Goal: Task Accomplishment & Management: Complete application form

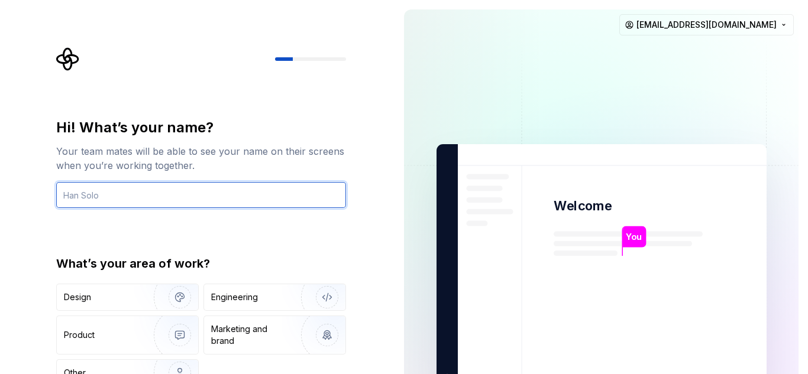
click at [246, 195] on input "text" at bounding box center [201, 195] width 290 height 26
click at [157, 192] on input "text" at bounding box center [201, 195] width 290 height 26
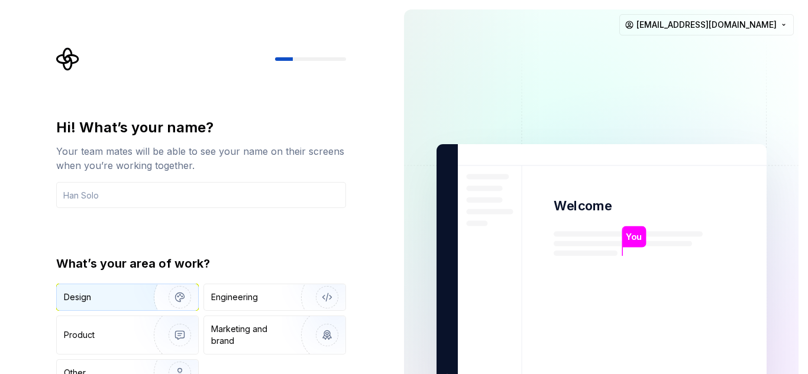
click at [130, 300] on div "Design" at bounding box center [101, 298] width 75 height 12
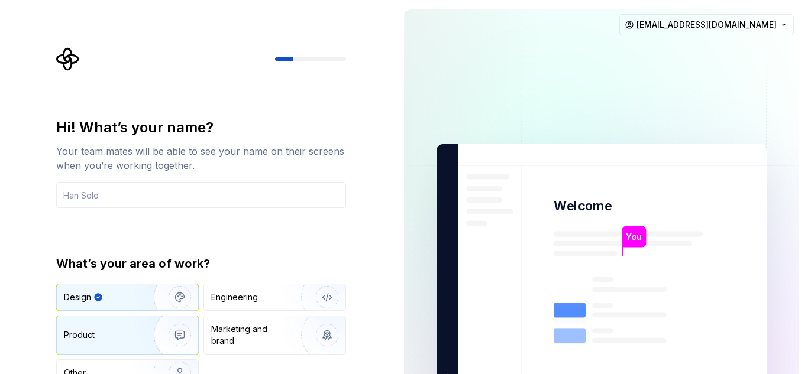
click at [122, 331] on div "Product" at bounding box center [103, 336] width 78 height 12
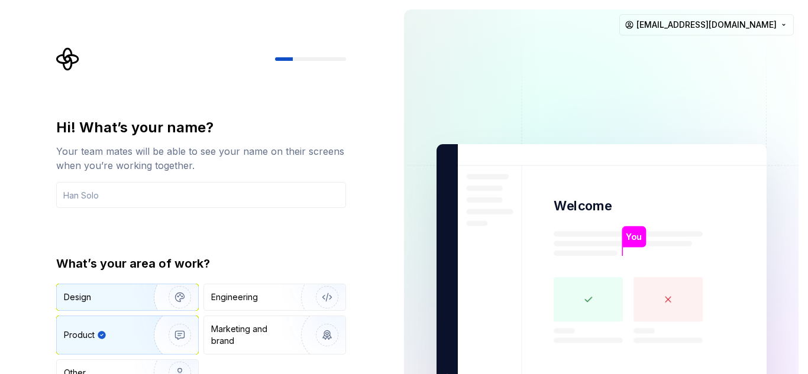
click at [124, 301] on div "Design" at bounding box center [101, 298] width 75 height 12
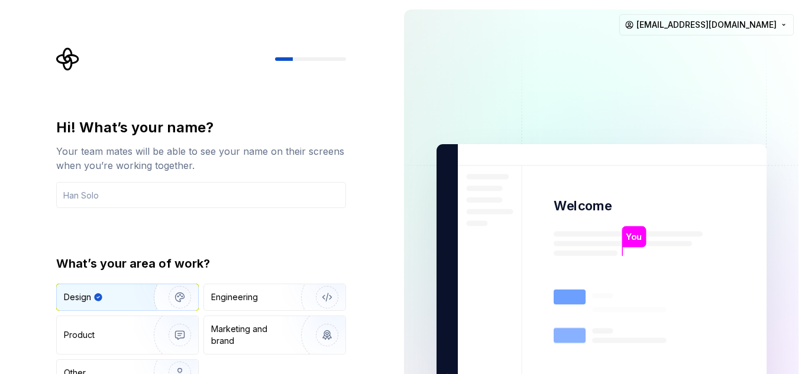
type button "Design"
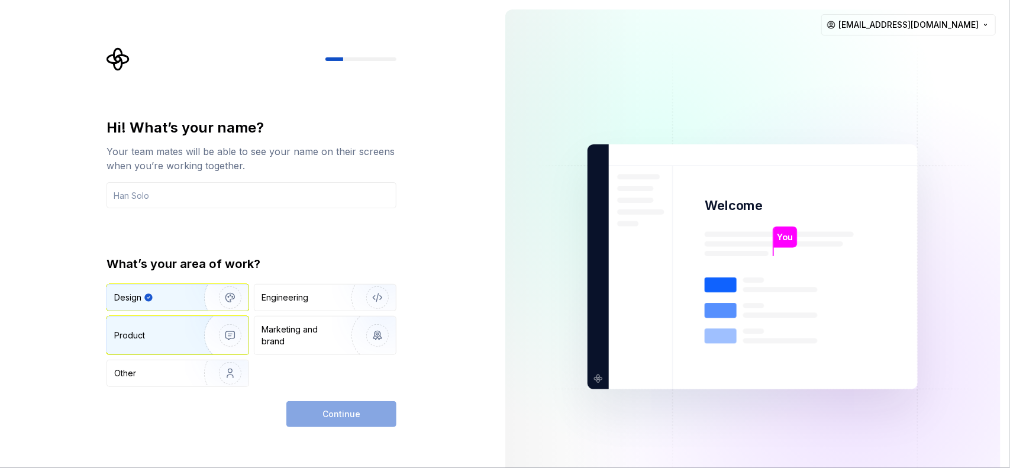
click at [167, 326] on div "Product" at bounding box center [177, 336] width 141 height 38
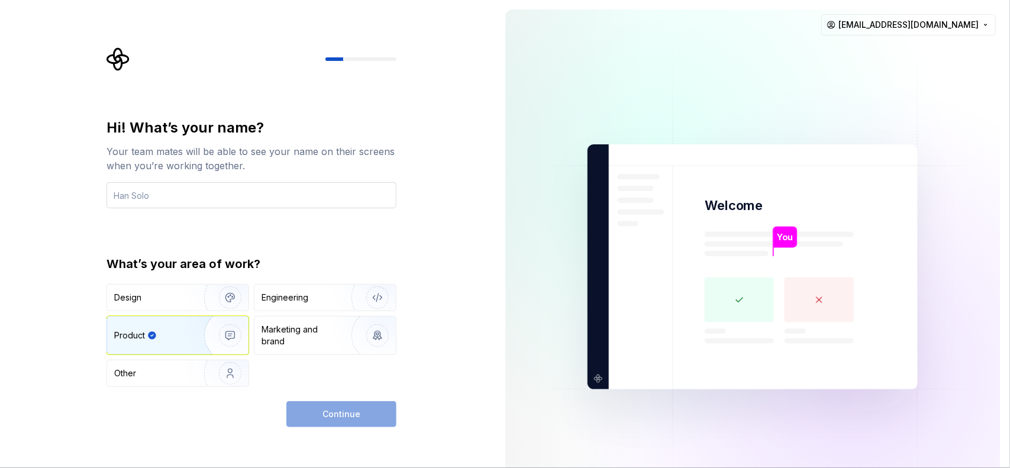
click at [199, 199] on input "text" at bounding box center [251, 195] width 290 height 26
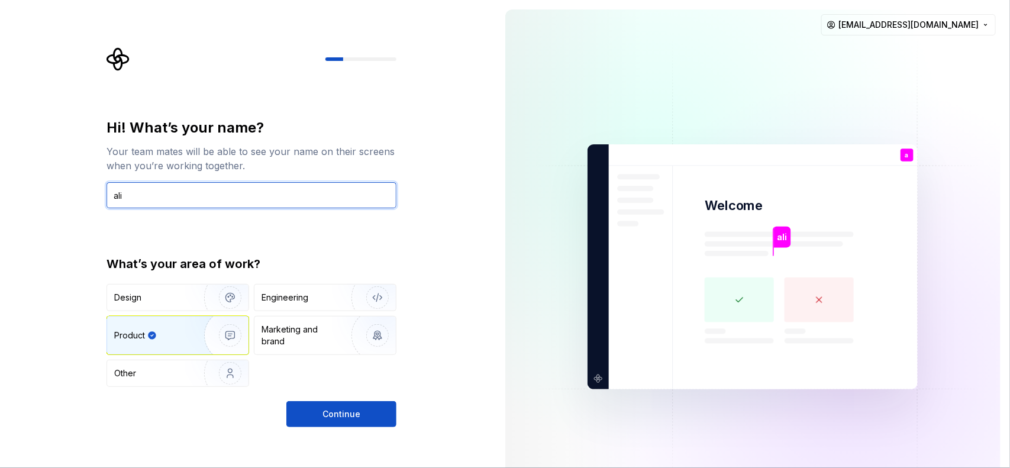
type input "ali"
click at [376, 401] on div "Hi! What’s your name? Your team mates will be able to see your name on their sc…" at bounding box center [251, 272] width 290 height 309
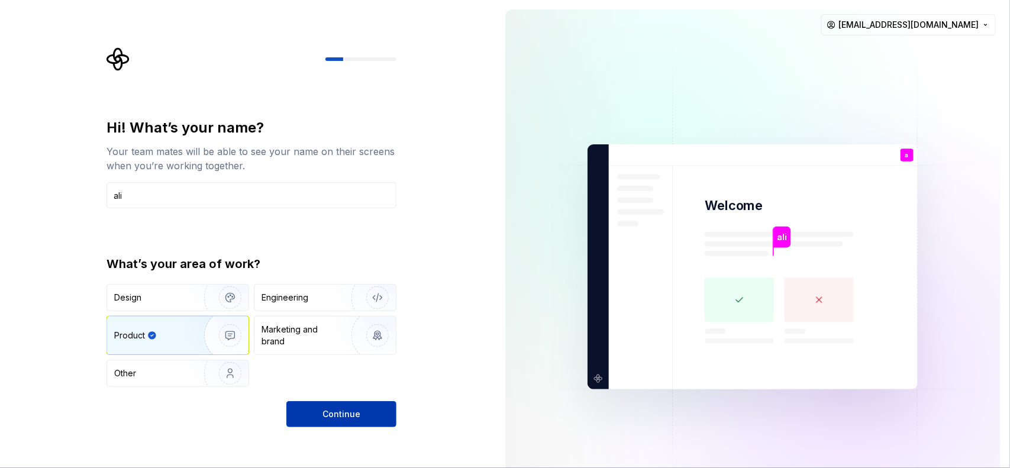
click at [376, 407] on button "Continue" at bounding box center [341, 414] width 110 height 26
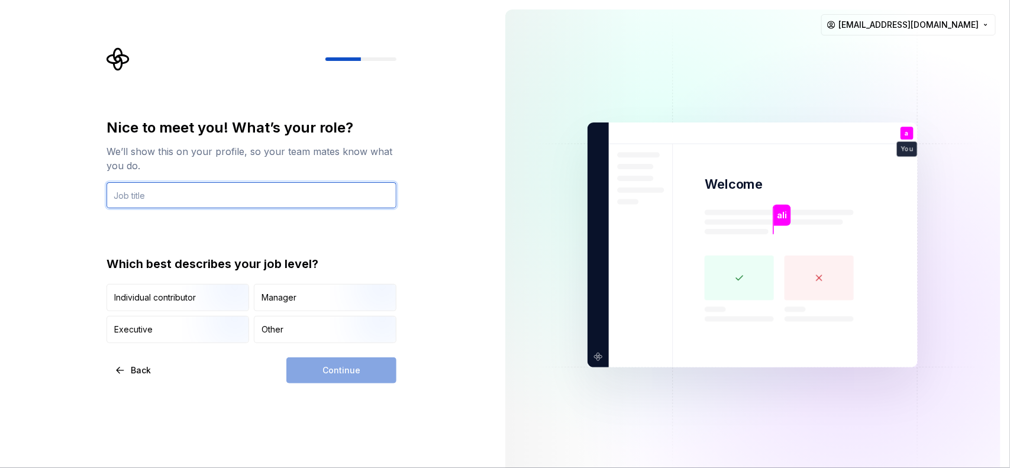
click at [219, 206] on input "text" at bounding box center [251, 195] width 290 height 26
type input "UI Developer"
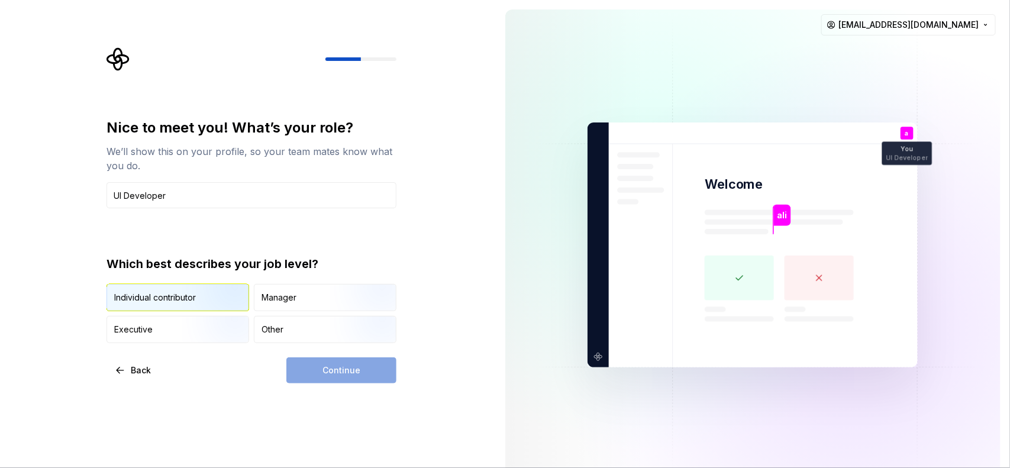
click at [172, 297] on div "Individual contributor" at bounding box center [155, 298] width 82 height 12
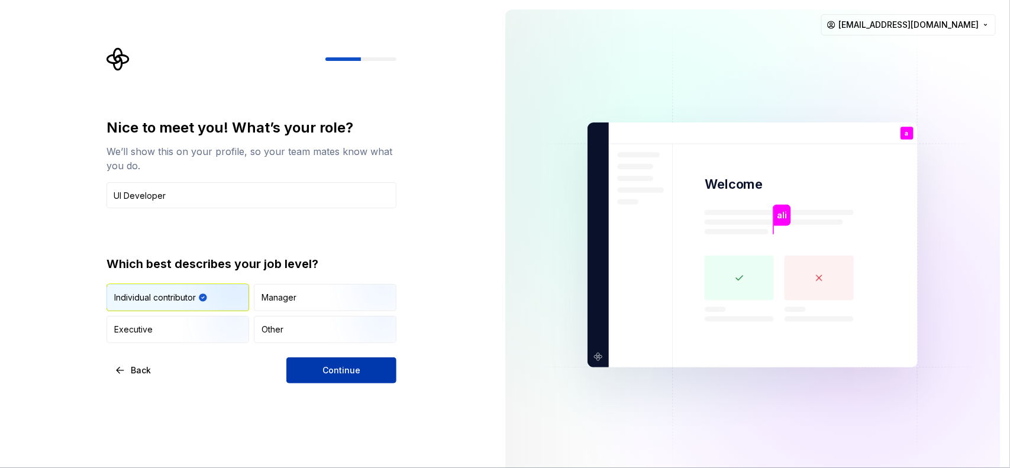
click at [355, 370] on span "Continue" at bounding box center [341, 370] width 38 height 12
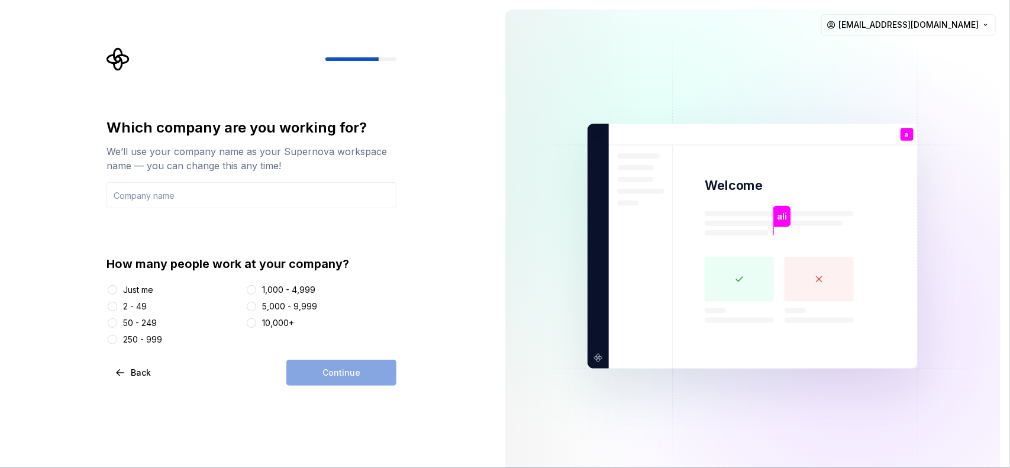
click at [143, 293] on div "Just me" at bounding box center [138, 290] width 30 height 12
click at [117, 293] on button "Just me" at bounding box center [112, 289] width 9 height 9
click at [324, 372] on div "Continue" at bounding box center [341, 373] width 110 height 26
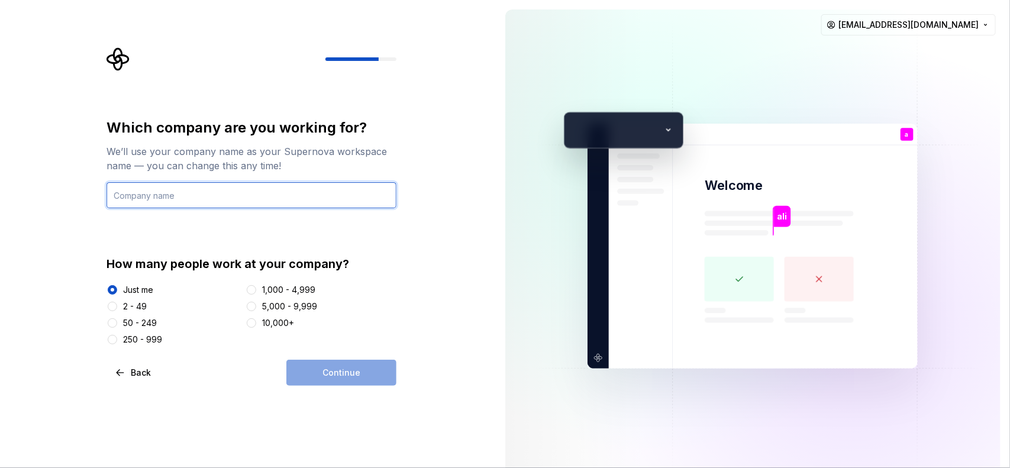
click at [189, 190] on input "text" at bounding box center [251, 195] width 290 height 26
type input "sayoban"
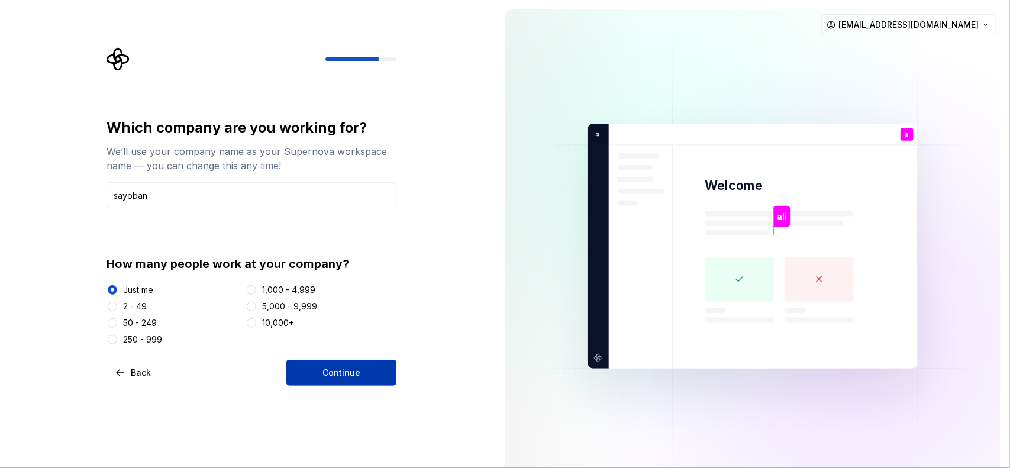
click at [361, 379] on button "Continue" at bounding box center [341, 373] width 110 height 26
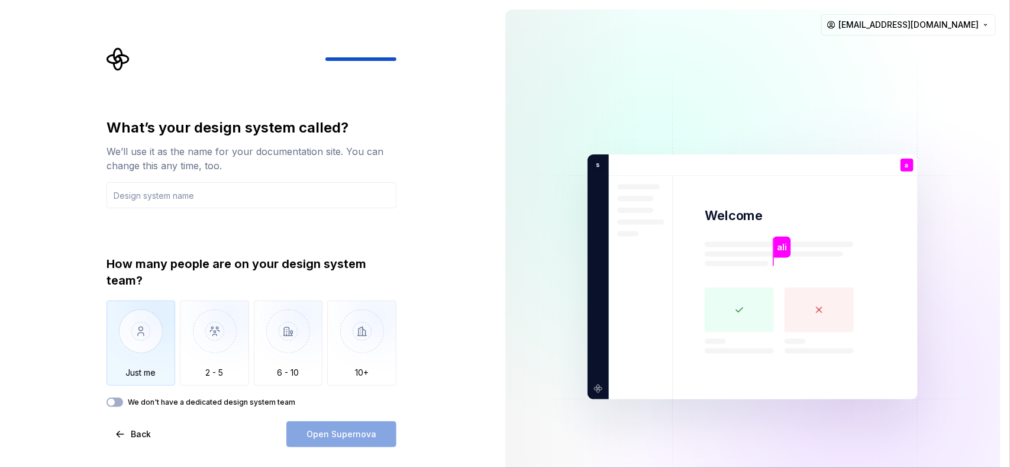
click at [142, 347] on img "button" at bounding box center [140, 340] width 69 height 79
click at [208, 404] on label "We don't have a dedicated design system team" at bounding box center [211, 402] width 167 height 9
click at [123, 404] on button "We don't have a dedicated design system team" at bounding box center [114, 402] width 17 height 9
click at [351, 433] on div "Open Supernova" at bounding box center [341, 434] width 110 height 26
click at [137, 432] on span "Back" at bounding box center [141, 434] width 20 height 12
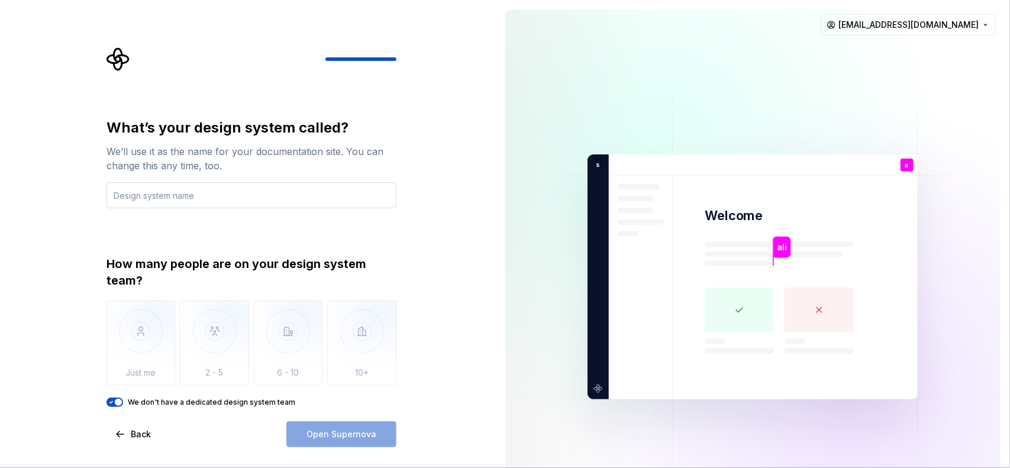
click at [229, 202] on input "text" at bounding box center [251, 195] width 290 height 26
click at [198, 199] on input "text" at bounding box center [251, 195] width 290 height 26
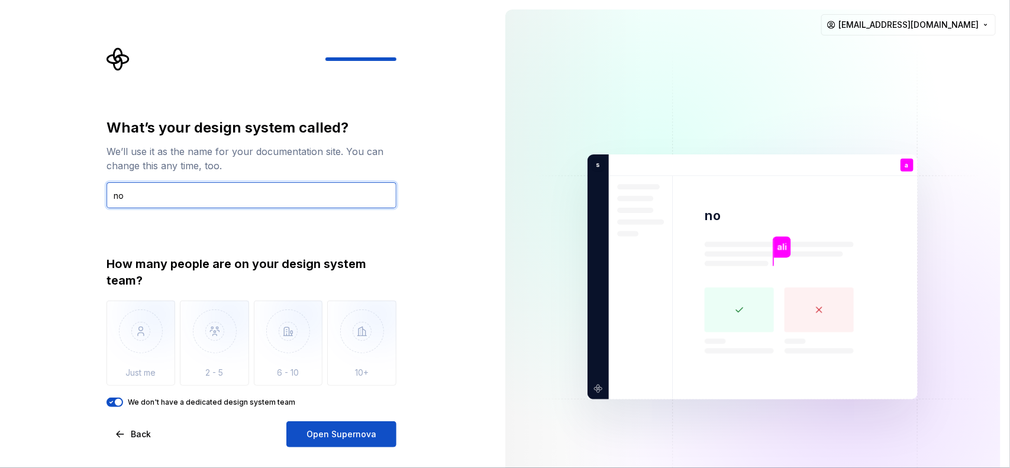
type input "n"
type input "petals"
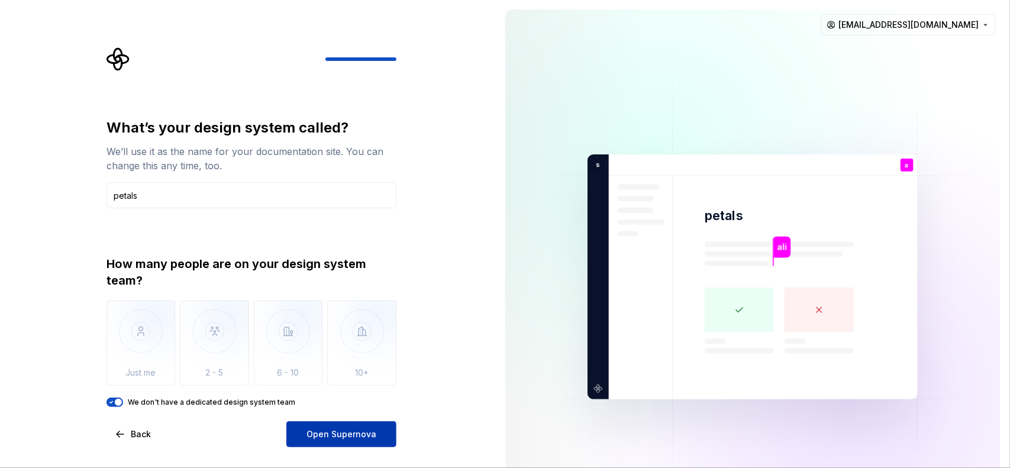
click at [352, 432] on span "Open Supernova" at bounding box center [341, 434] width 70 height 12
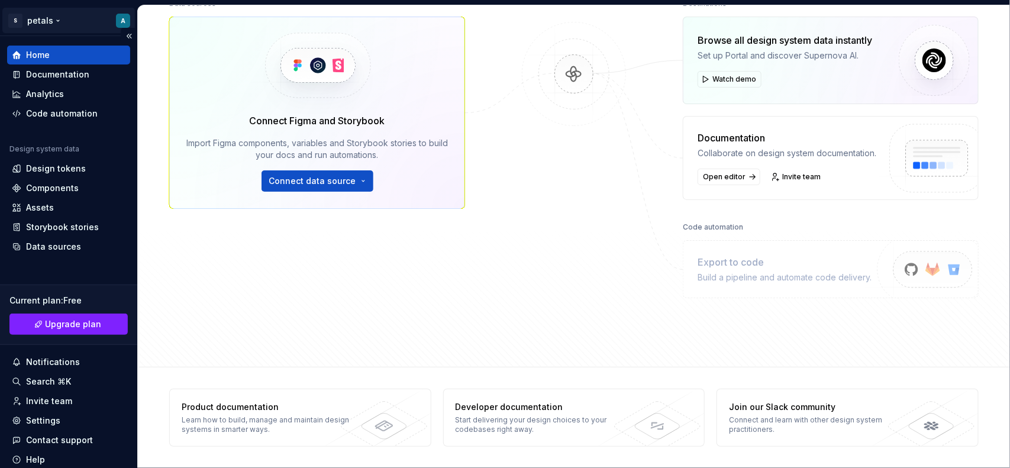
click at [115, 22] on html "S petals A Home Documentation Analytics Code automation Design system data Desi…" at bounding box center [505, 234] width 1010 height 468
click at [47, 21] on html "S petals A Home Documentation Analytics Code automation Design system data Desi…" at bounding box center [505, 234] width 1010 height 468
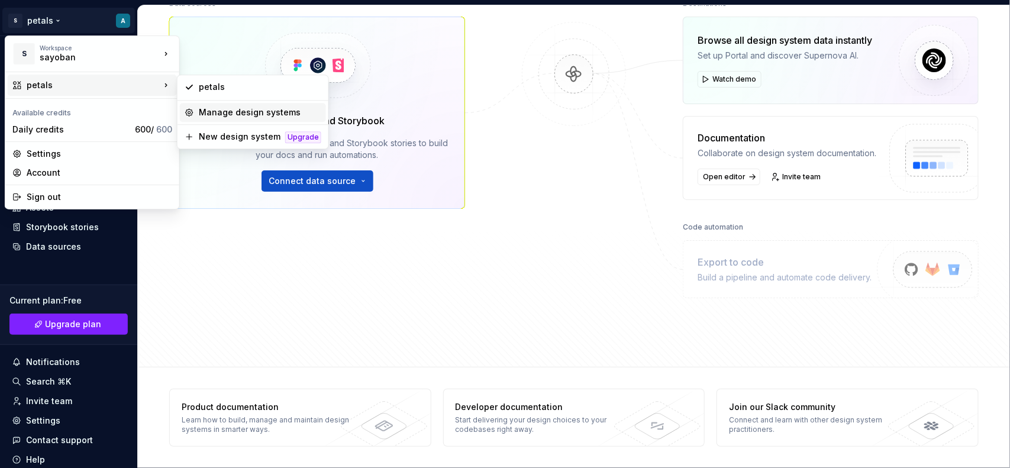
click at [219, 115] on div "Manage design systems" at bounding box center [260, 112] width 122 height 12
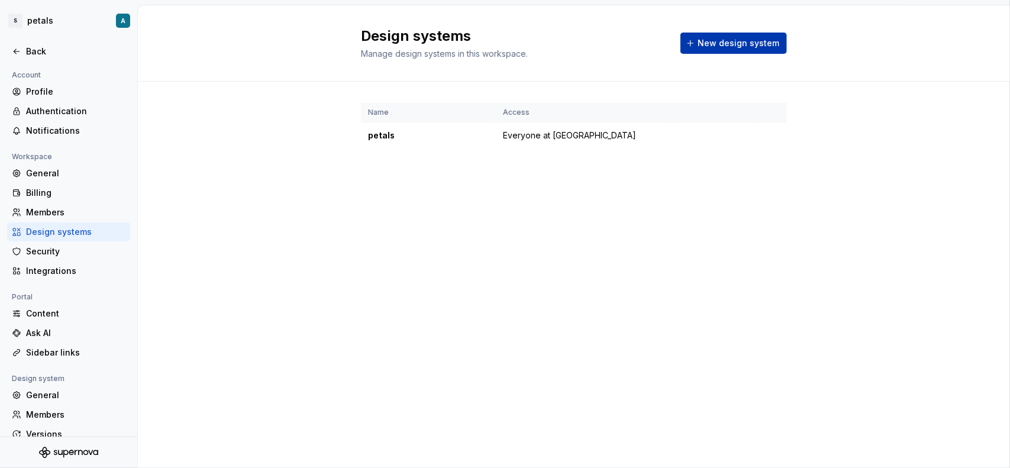
click at [752, 49] on button "New design system" at bounding box center [733, 43] width 106 height 21
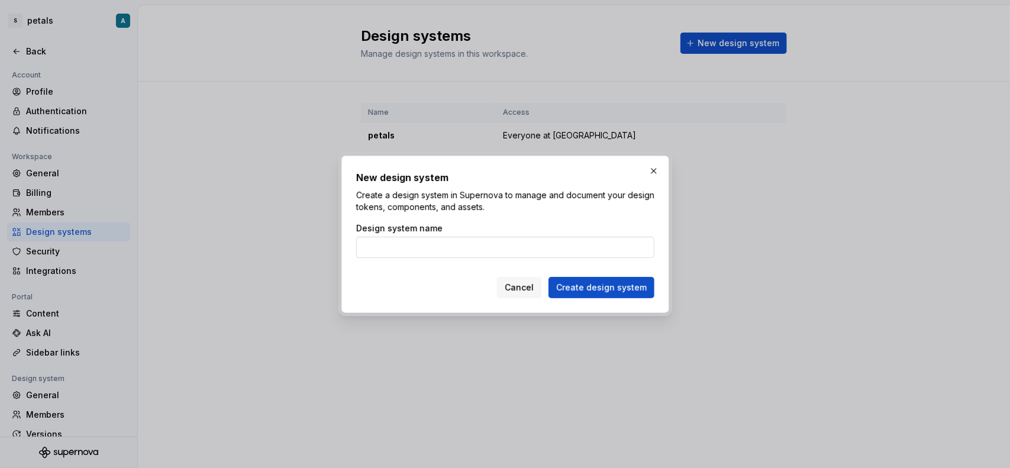
click at [499, 253] on input "Design system name" at bounding box center [505, 247] width 298 height 21
type input "petal 1"
click at [548, 277] on button "Create design system" at bounding box center [601, 287] width 106 height 21
